Goal: Navigation & Orientation: Find specific page/section

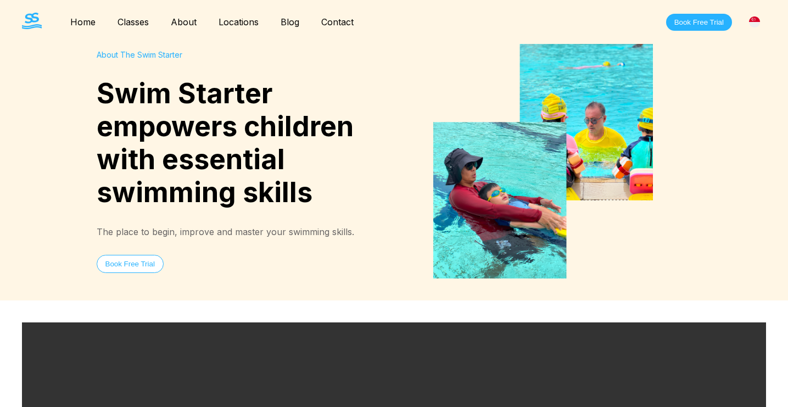
click at [420, 231] on div at bounding box center [543, 161] width 298 height 234
click at [129, 16] on link "Classes" at bounding box center [133, 21] width 53 height 11
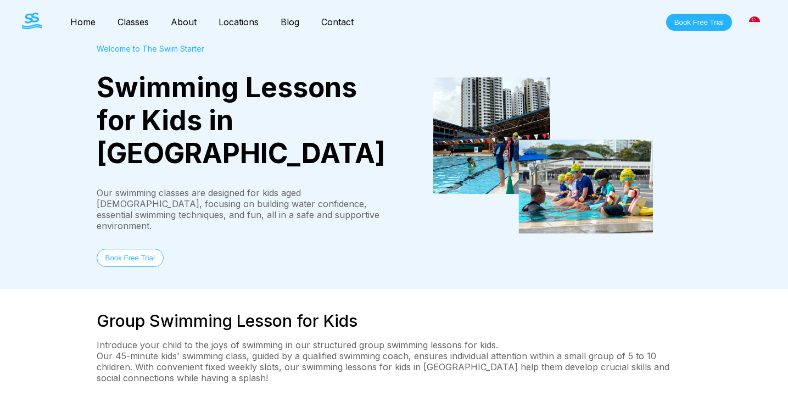
click at [176, 25] on link "About" at bounding box center [184, 21] width 48 height 11
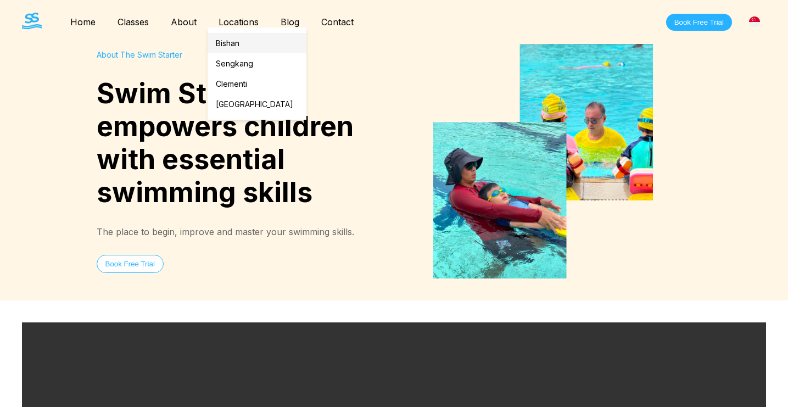
click at [242, 38] on link "Bishan" at bounding box center [257, 43] width 99 height 20
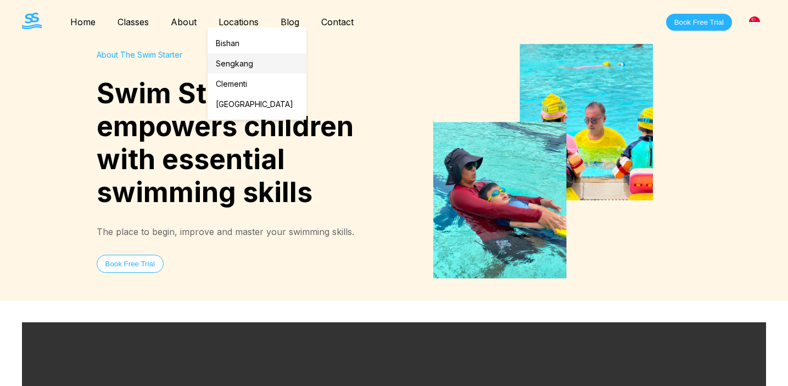
click at [239, 64] on link "Sengkang" at bounding box center [257, 63] width 99 height 20
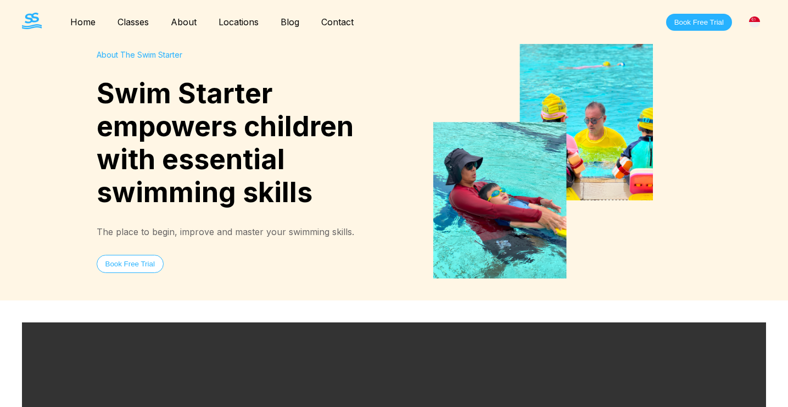
click at [295, 24] on link "Blog" at bounding box center [290, 21] width 41 height 11
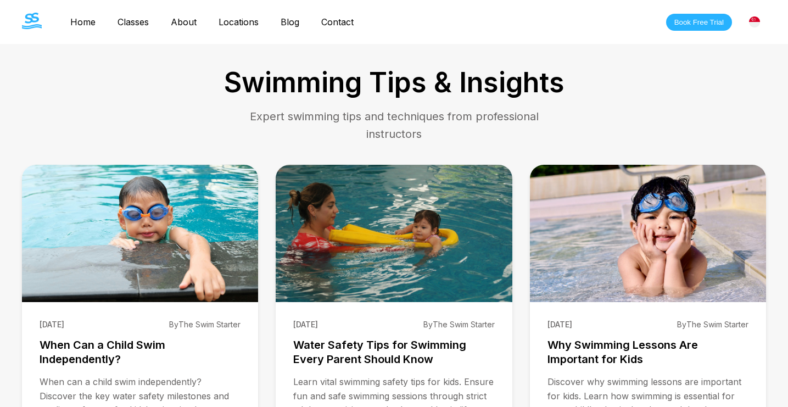
click at [83, 15] on nav "Home Classes About Locations Bishan Sengkang Clementi Pasir Ris Blog Contact" at bounding box center [211, 22] width 305 height 19
click at [85, 24] on link "Home" at bounding box center [82, 21] width 47 height 11
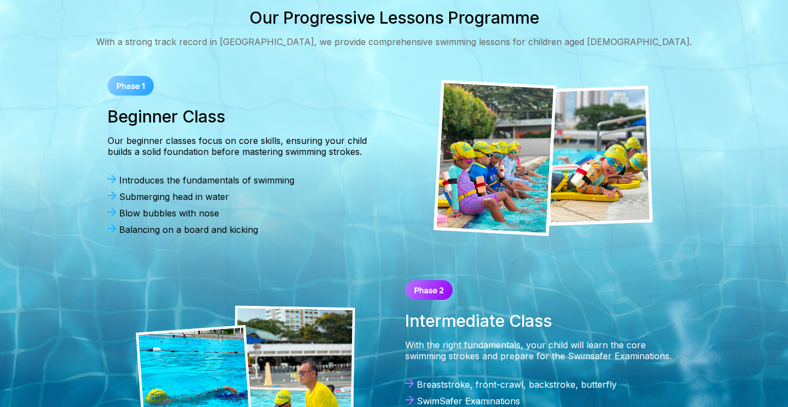
scroll to position [321, 0]
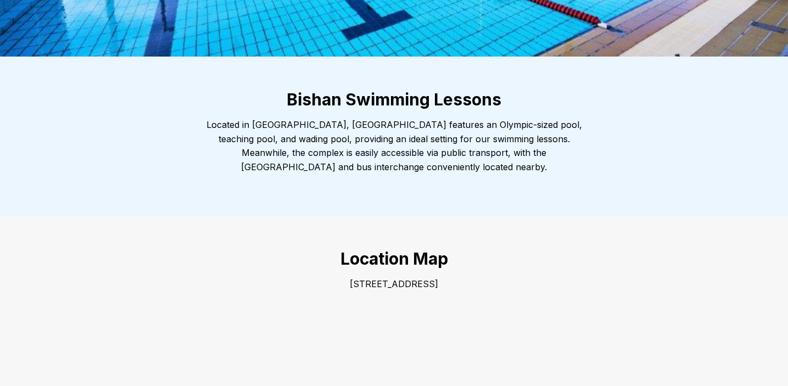
scroll to position [204, 0]
